Goal: Transaction & Acquisition: Download file/media

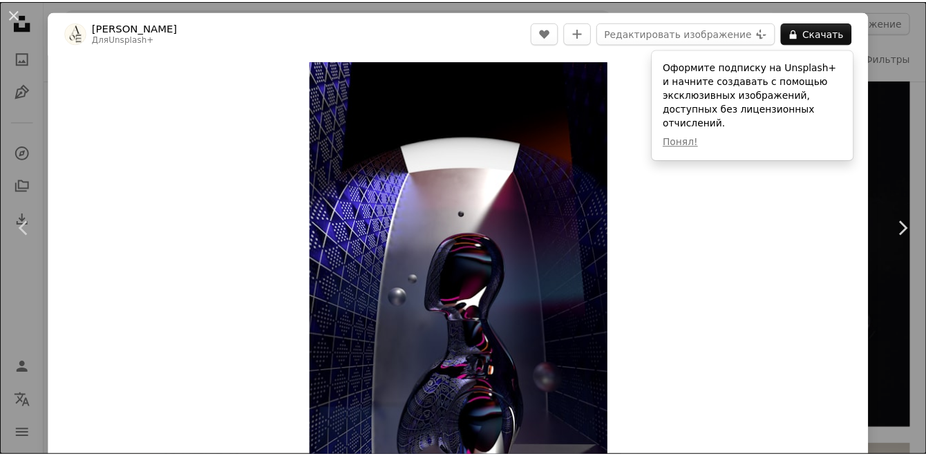
scroll to position [3893, 0]
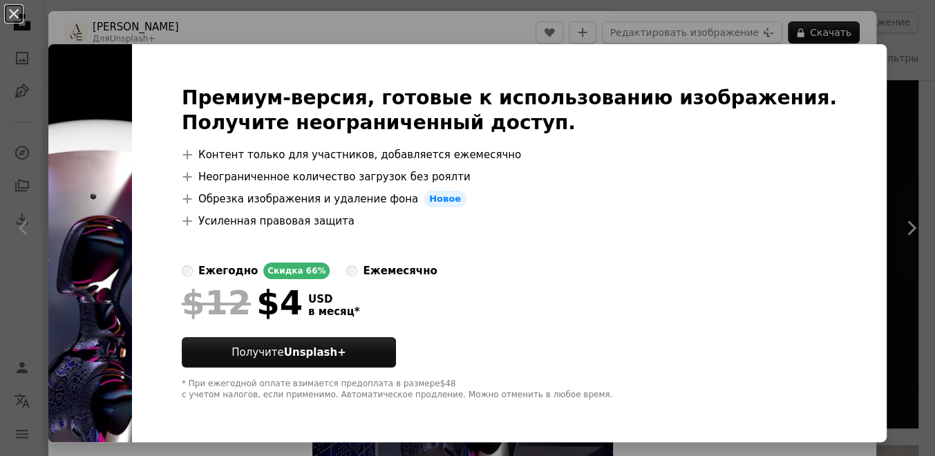
drag, startPoint x: 496, startPoint y: 32, endPoint x: 586, endPoint y: 1, distance: 95.2
click at [496, 32] on div "An X shape Премиум-версия, готовые к использованию изображения. Получите неогра…" at bounding box center [467, 228] width 935 height 456
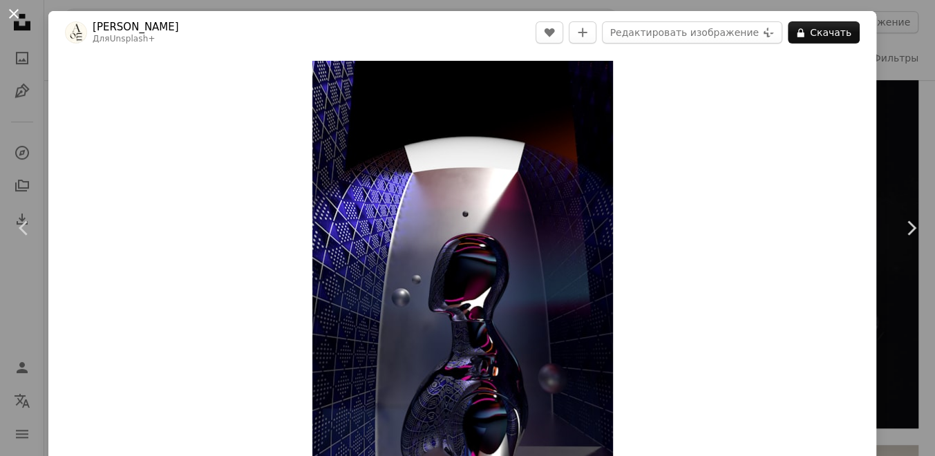
click at [12, 15] on button "An X shape" at bounding box center [14, 14] width 17 height 17
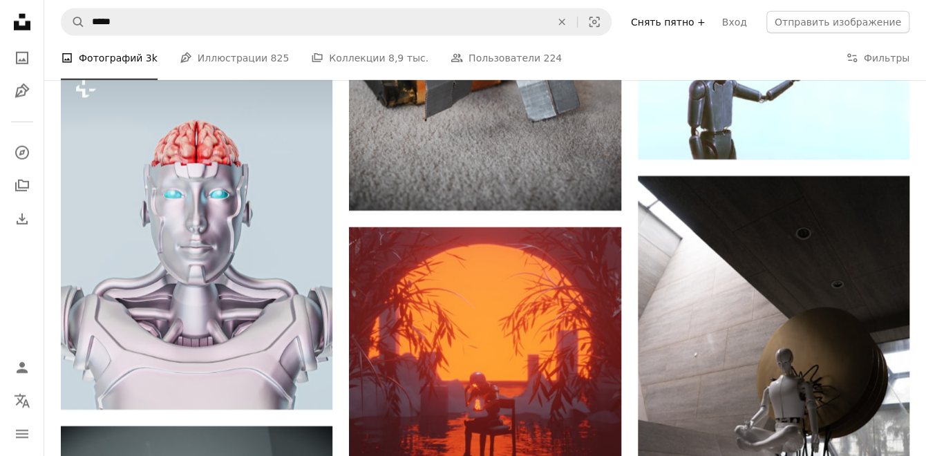
scroll to position [6907, 0]
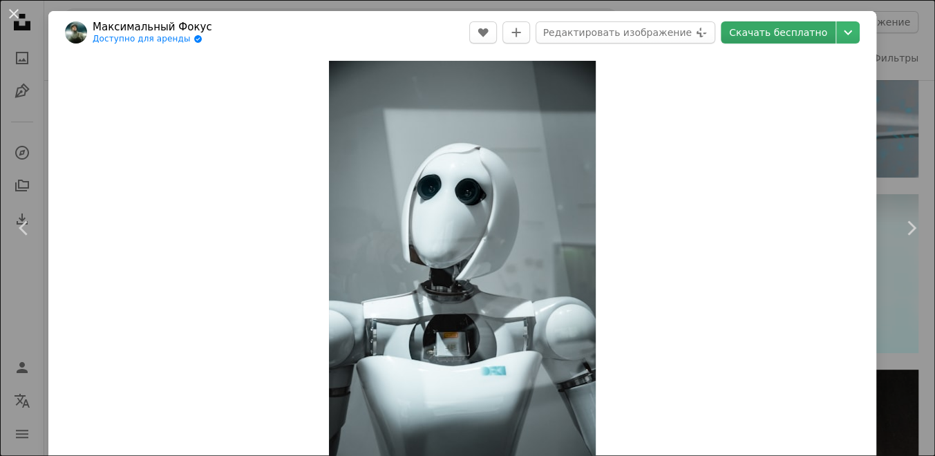
click at [803, 35] on link "Скачать бесплатно" at bounding box center [777, 32] width 115 height 22
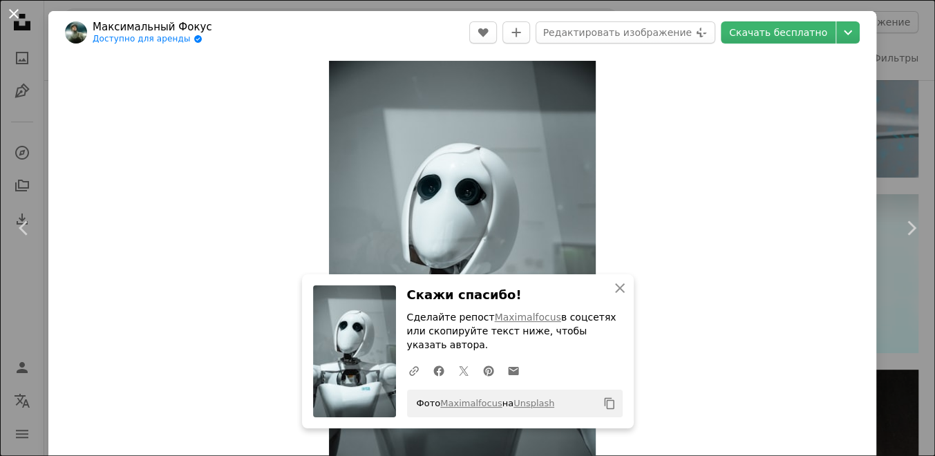
click at [12, 14] on button "An X shape" at bounding box center [14, 14] width 17 height 17
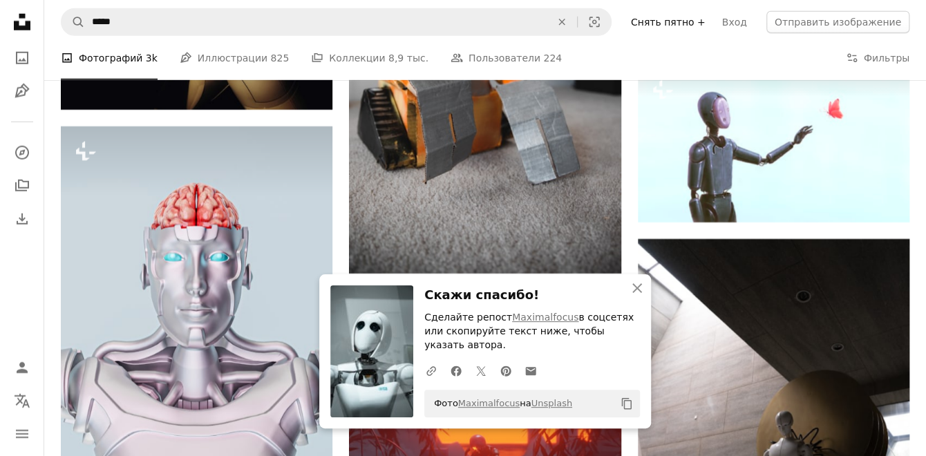
scroll to position [7158, 0]
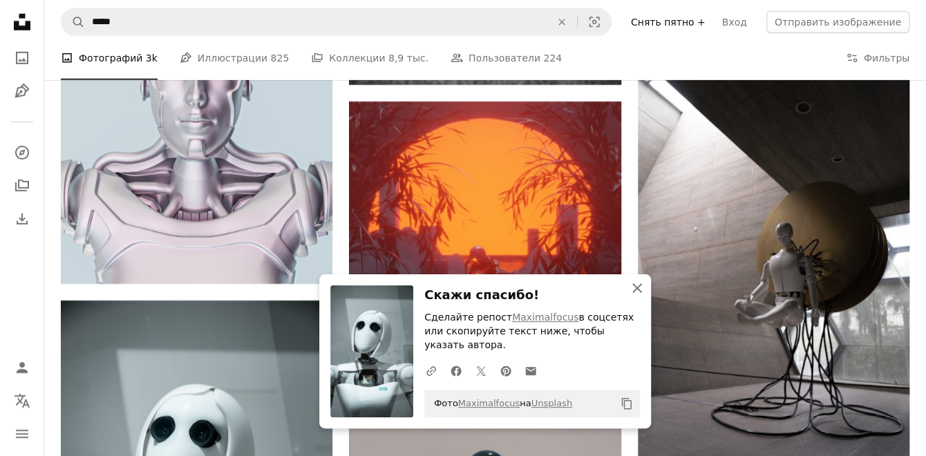
click at [632, 293] on icon "button" at bounding box center [637, 288] width 10 height 10
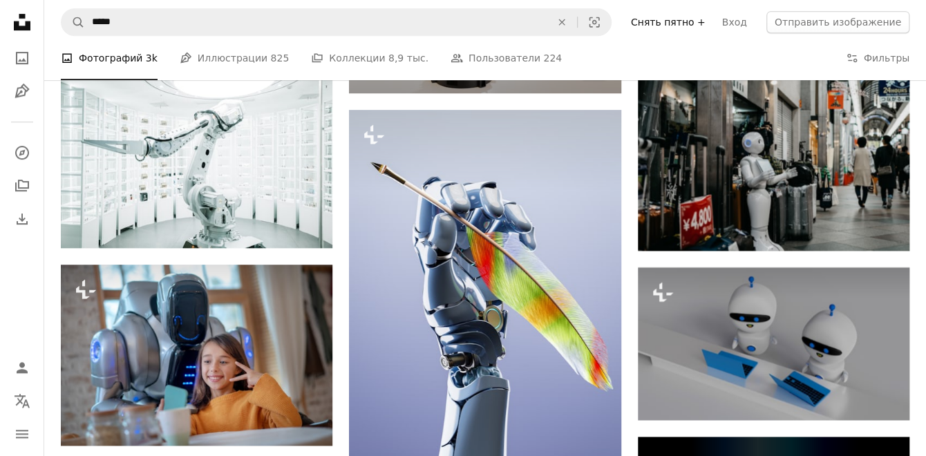
scroll to position [7974, 0]
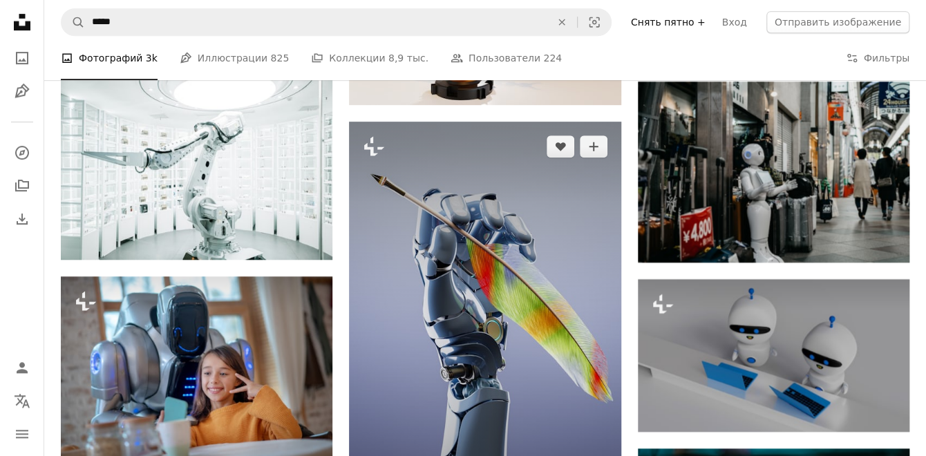
click at [507, 205] on img at bounding box center [484, 326] width 271 height 408
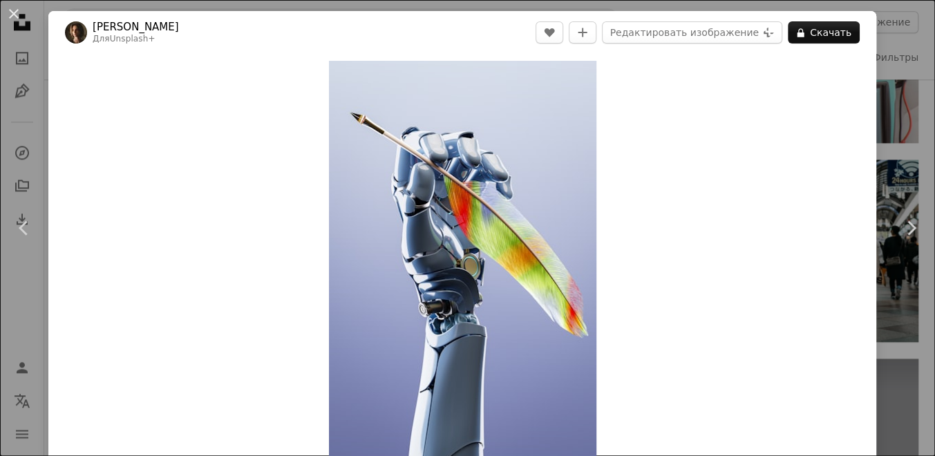
drag, startPoint x: 11, startPoint y: 19, endPoint x: 514, endPoint y: 242, distance: 550.1
click at [11, 19] on button "An X shape" at bounding box center [14, 14] width 17 height 17
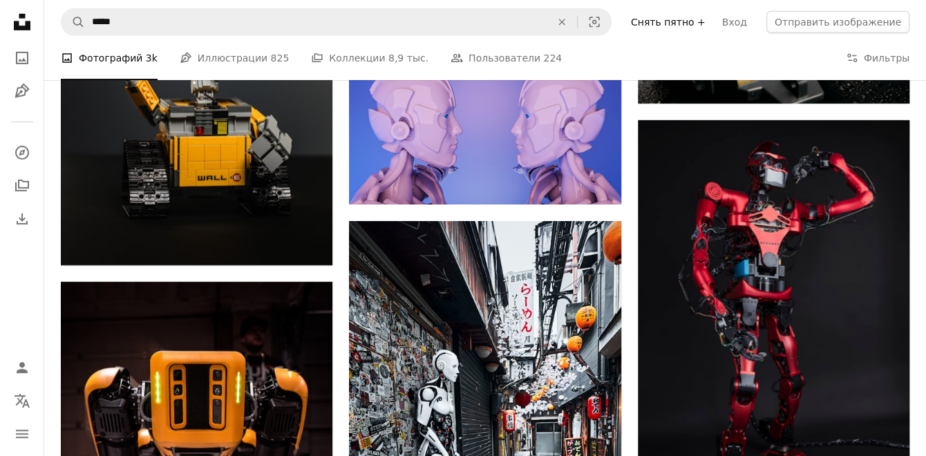
scroll to position [12370, 0]
